Goal: Task Accomplishment & Management: Use online tool/utility

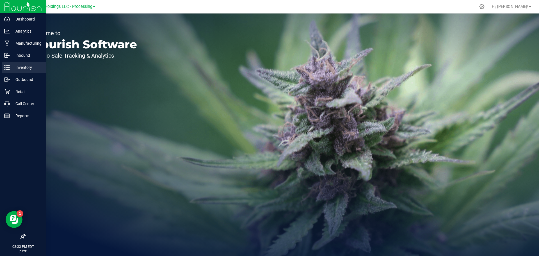
click at [23, 66] on p "Inventory" at bounding box center [27, 67] width 34 height 7
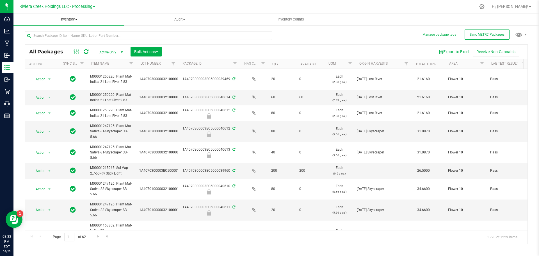
click at [76, 18] on span "Inventory" at bounding box center [68, 19] width 111 height 5
click at [184, 20] on span at bounding box center [184, 19] width 2 height 1
click at [159, 35] on span "Inventory auditing" at bounding box center [148, 33] width 48 height 5
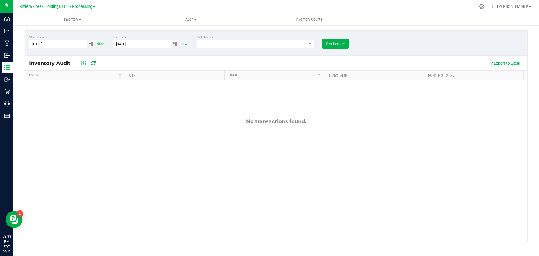
click at [208, 44] on span "NO DATA FOUND" at bounding box center [252, 44] width 110 height 8
type input "tube"
click at [332, 44] on span "Get Ledger" at bounding box center [335, 44] width 19 height 4
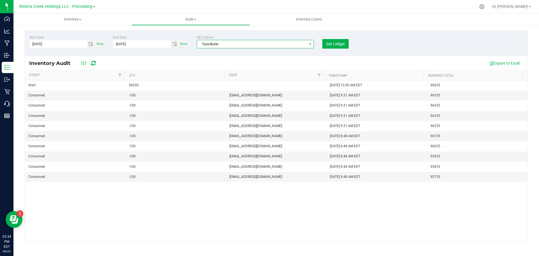
click at [267, 44] on span "Tube-Bullet" at bounding box center [252, 44] width 110 height 8
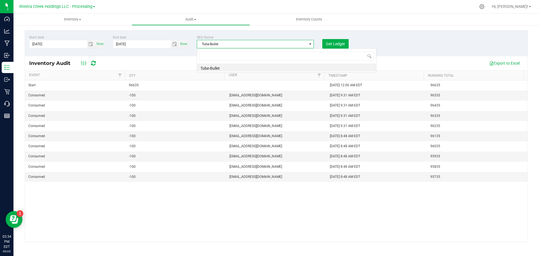
scroll to position [8, 117]
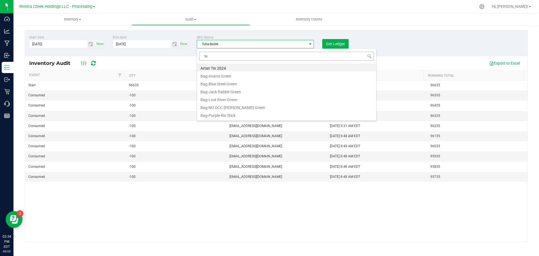
type input "tub"
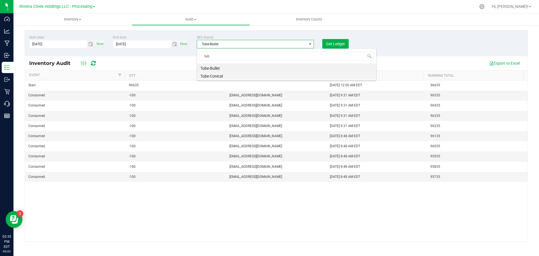
click at [215, 75] on li "Tube-Conical" at bounding box center [286, 75] width 179 height 8
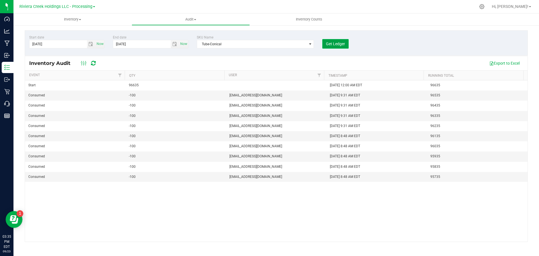
click at [339, 44] on span "Get Ledger" at bounding box center [335, 44] width 19 height 4
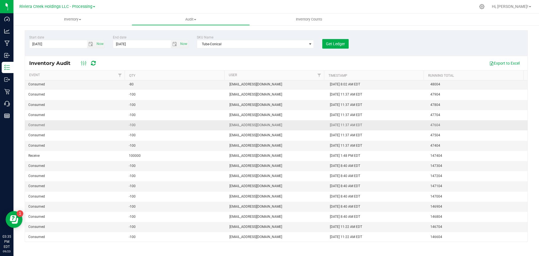
scroll to position [204, 0]
